Goal: Transaction & Acquisition: Purchase product/service

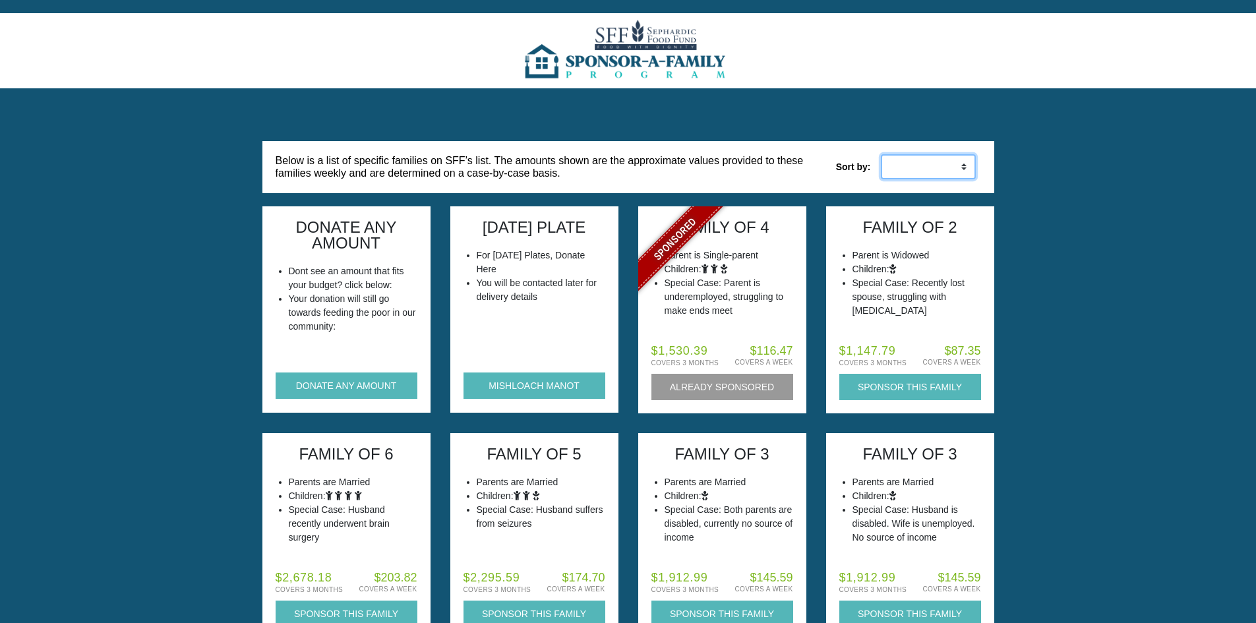
click at [959, 167] on select "Low to High High to Low" at bounding box center [928, 166] width 95 height 25
click at [365, 381] on button "DONATE ANY AMOUNT" at bounding box center [347, 385] width 142 height 26
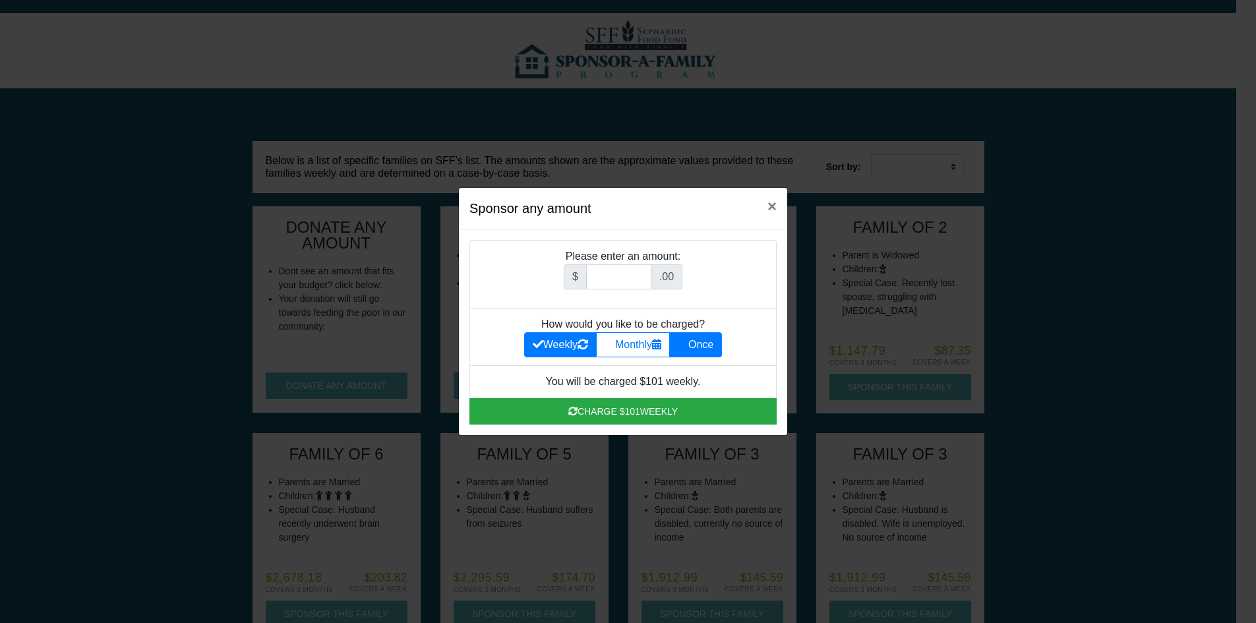
click at [707, 341] on label "Once" at bounding box center [695, 344] width 53 height 25
click at [686, 341] on input "Once" at bounding box center [682, 341] width 9 height 9
radio input "true"
click at [647, 282] on input "Amount (to the nearest dollar)" at bounding box center [618, 276] width 65 height 25
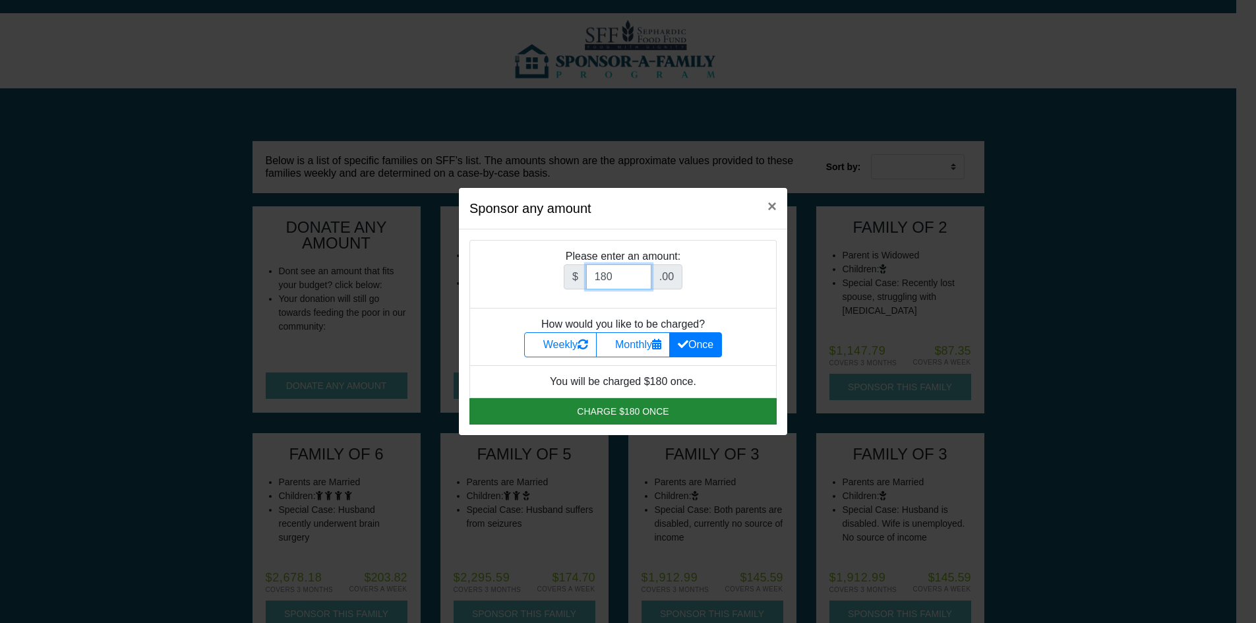
type input "180"
click at [656, 409] on button "Charge $180 once" at bounding box center [622, 411] width 307 height 26
